Goal: Task Accomplishment & Management: Manage account settings

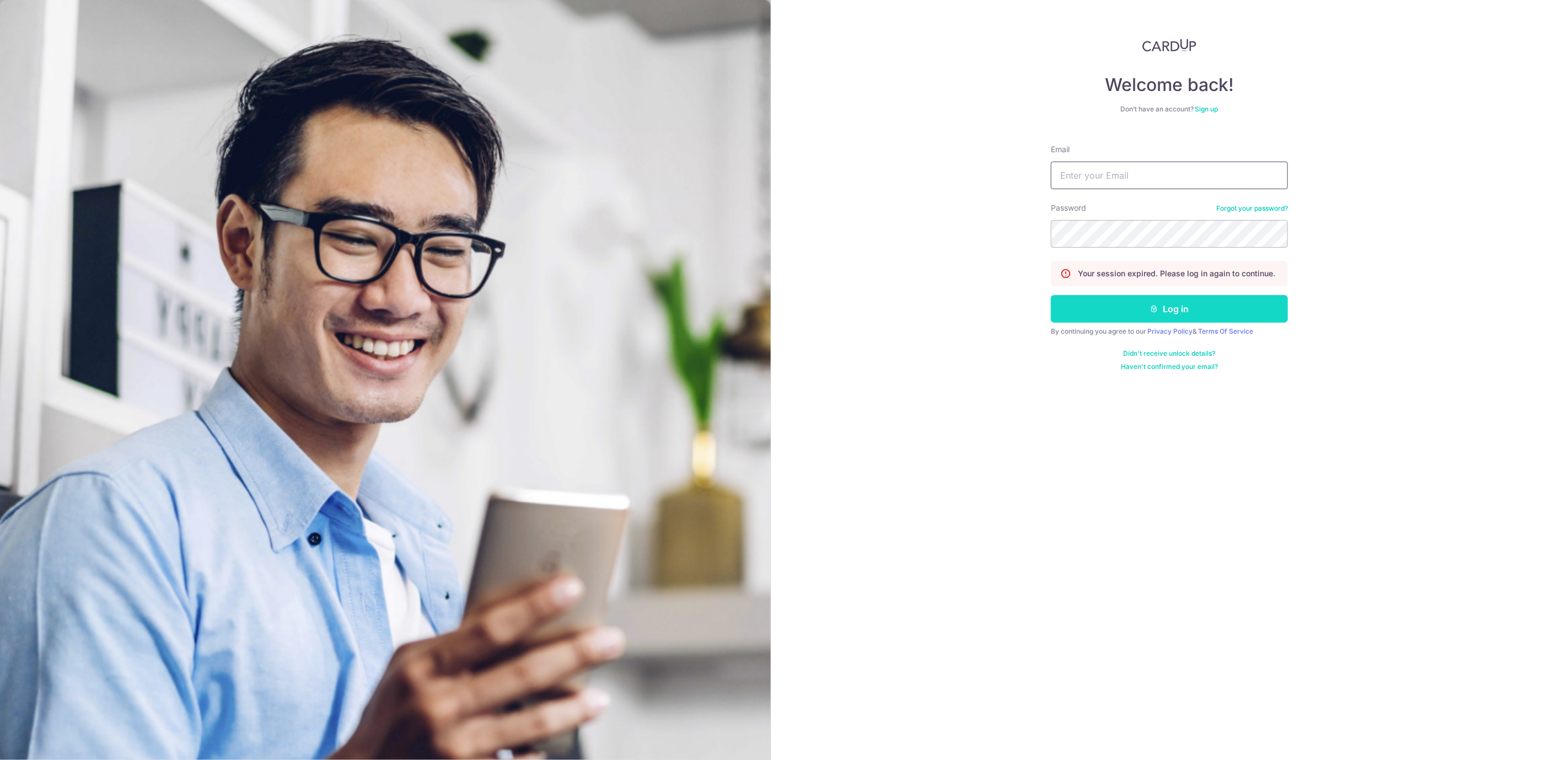
type input "[EMAIL_ADDRESS][DOMAIN_NAME]"
click at [1220, 306] on button "Log in" at bounding box center [1169, 309] width 237 height 27
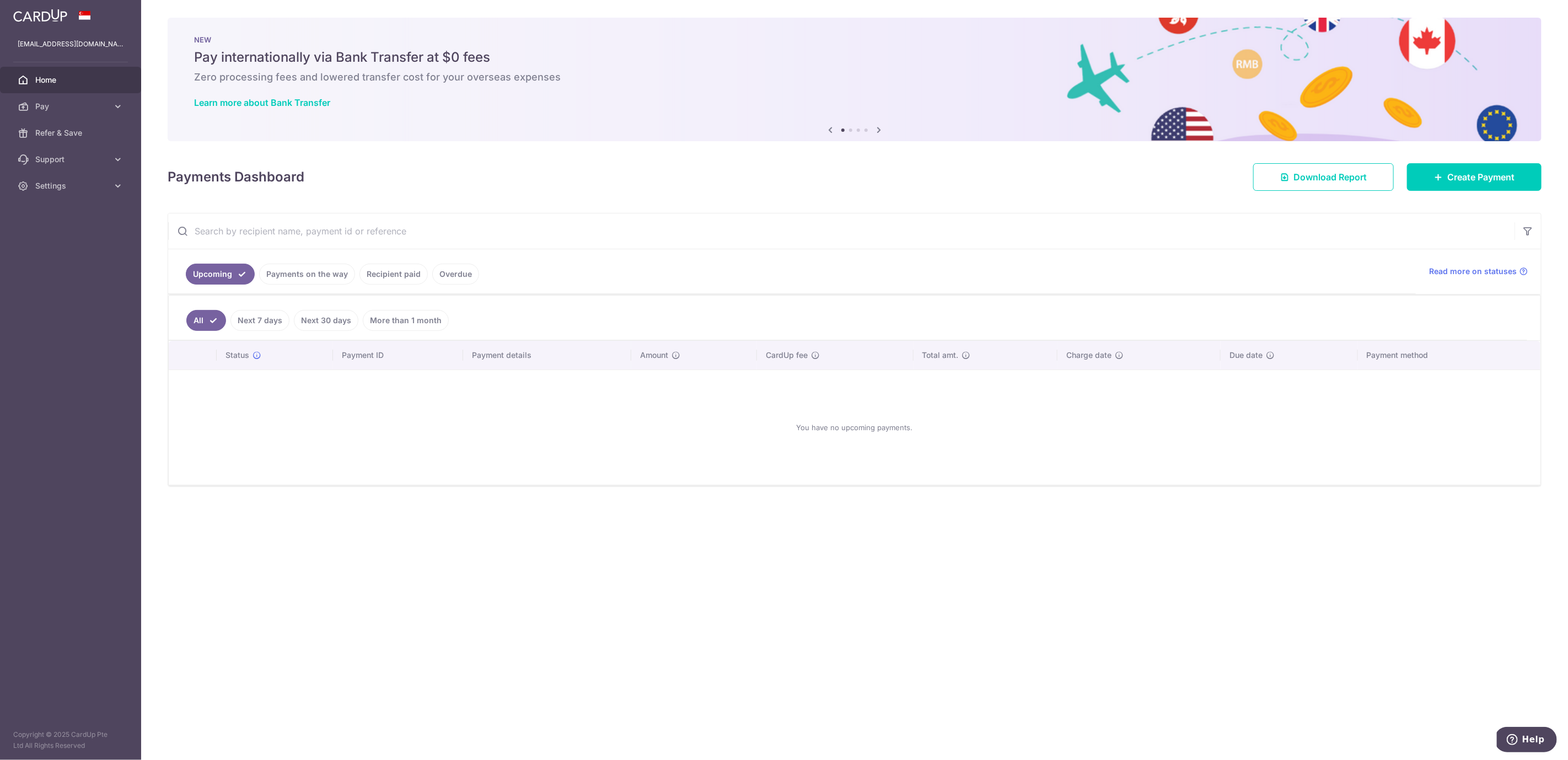
click at [405, 270] on link "Recipient paid" at bounding box center [394, 274] width 68 height 21
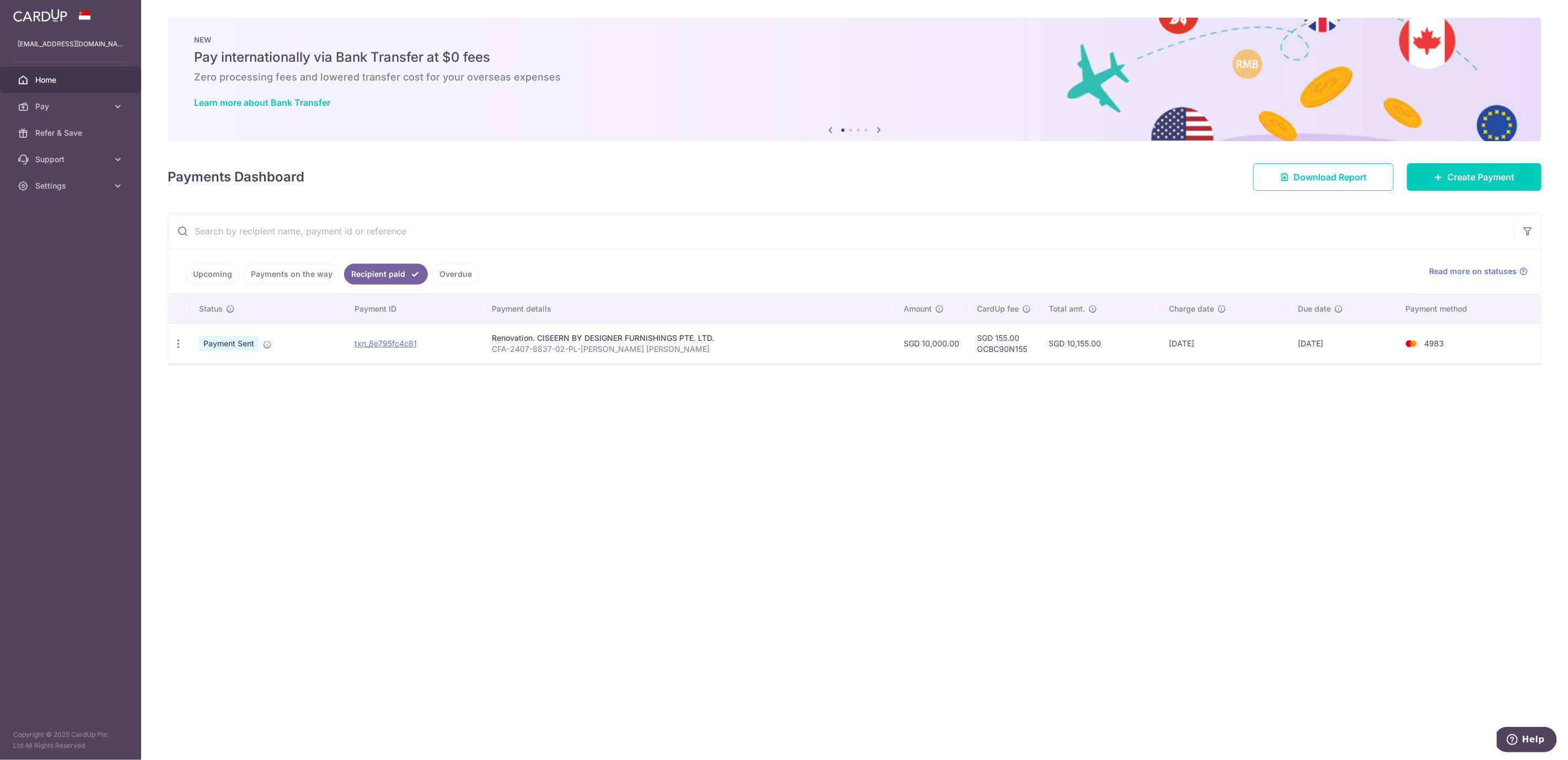
click at [290, 275] on link "Payments on the way" at bounding box center [292, 274] width 96 height 21
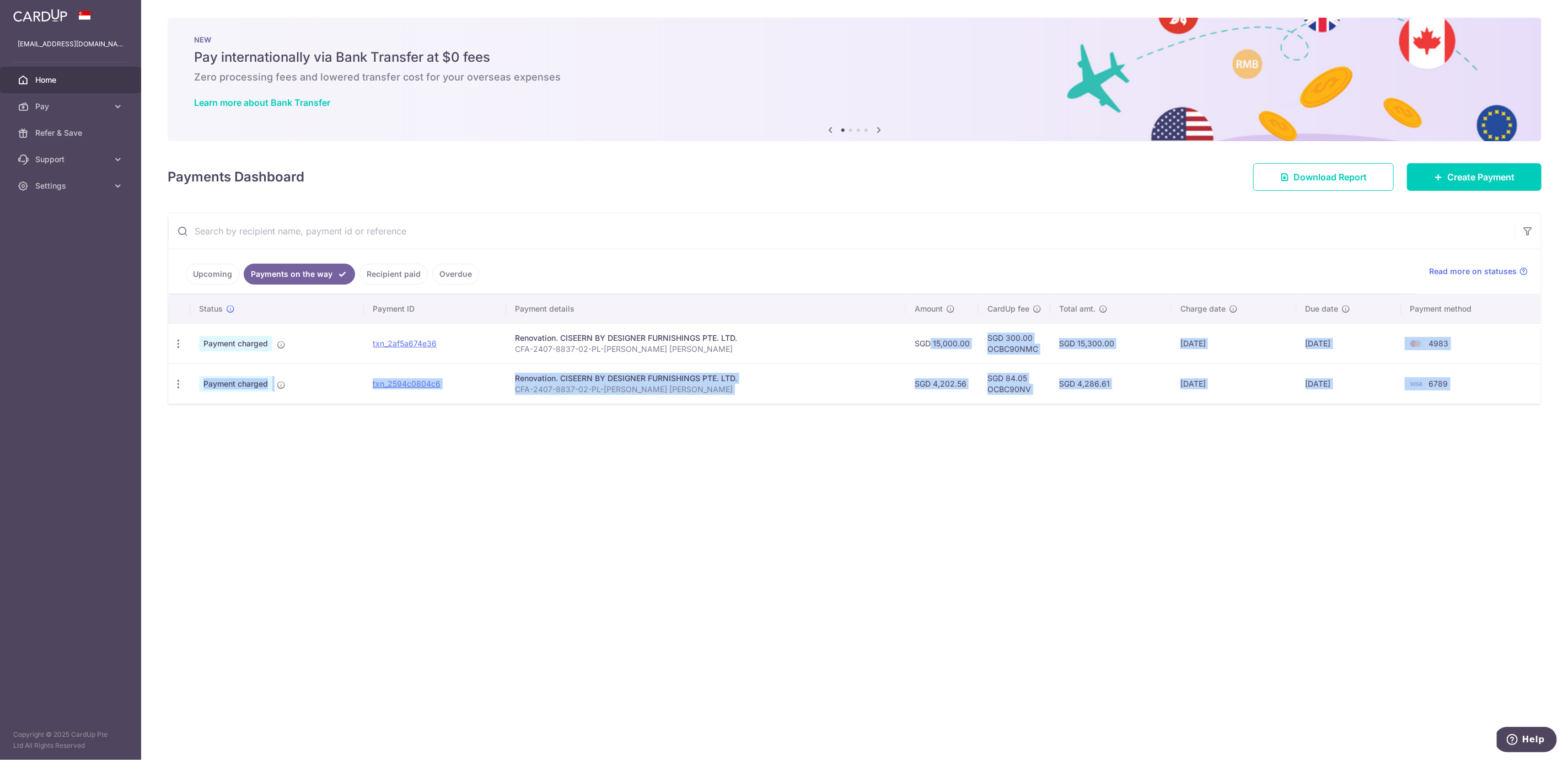
drag, startPoint x: 921, startPoint y: 340, endPoint x: 1568, endPoint y: 428, distance: 653.0
click at [1567, 428] on div "× Pause Schedule Pause all future payments in this series Pause just this one p…" at bounding box center [855, 380] width 1427 height 760
click at [1385, 474] on div "× Pause Schedule Pause all future payments in this series Pause just this one p…" at bounding box center [855, 380] width 1427 height 760
